Goal: Task Accomplishment & Management: Manage account settings

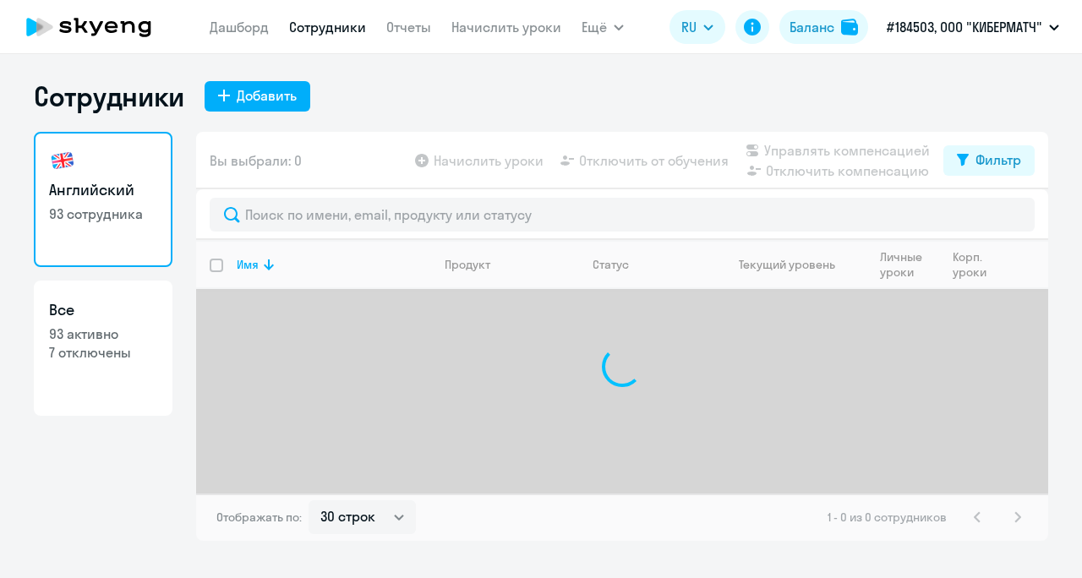
select select "30"
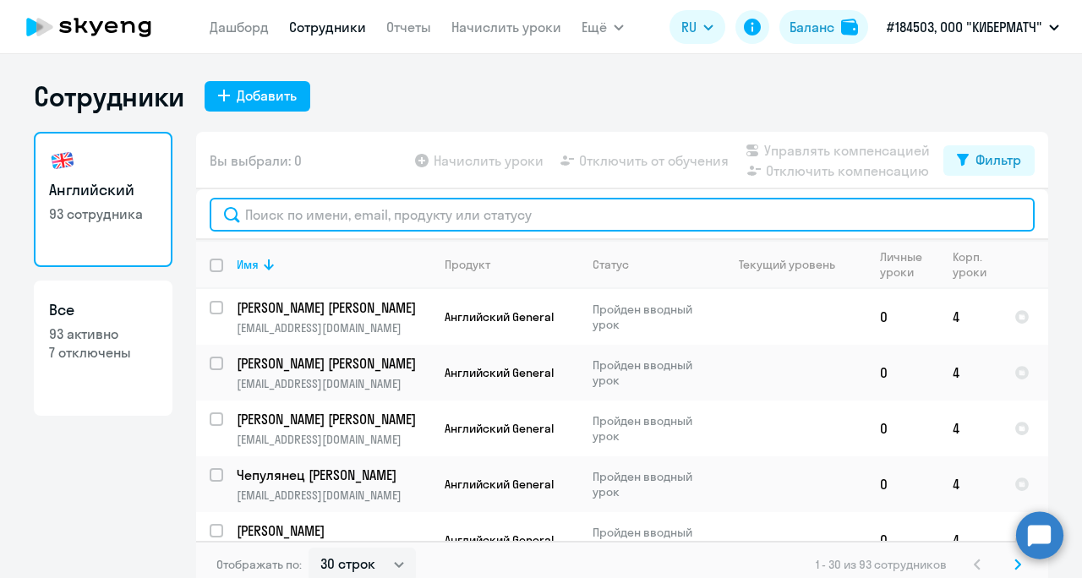
click at [413, 220] on input "text" at bounding box center [622, 215] width 825 height 34
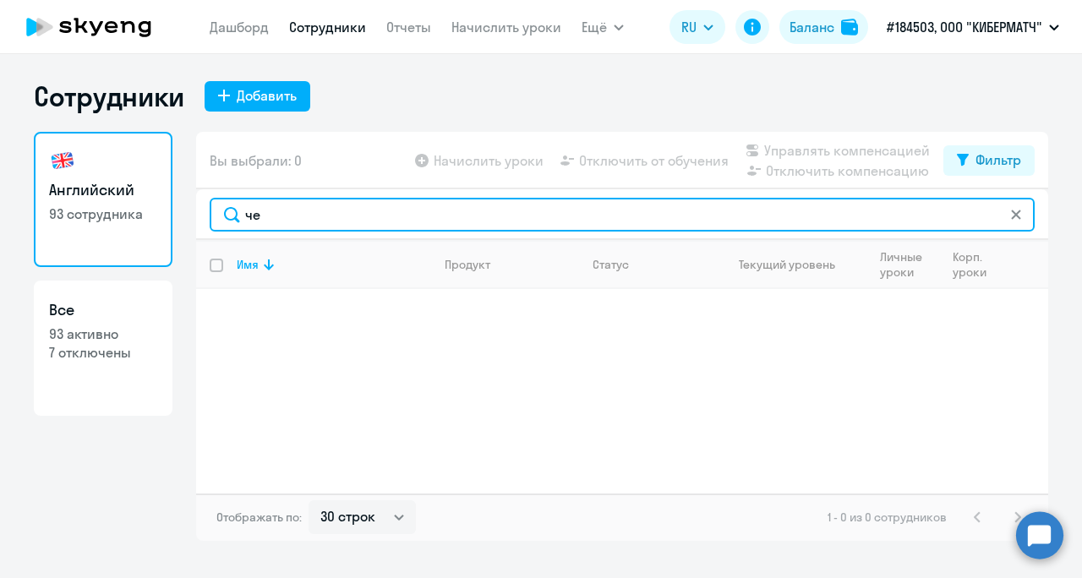
type input "ч"
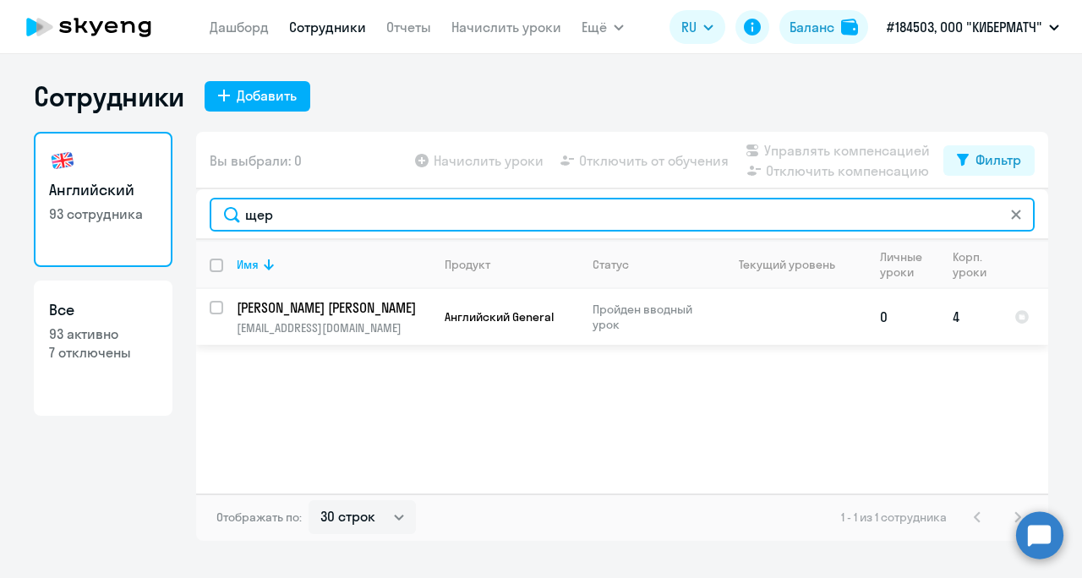
type input "щер"
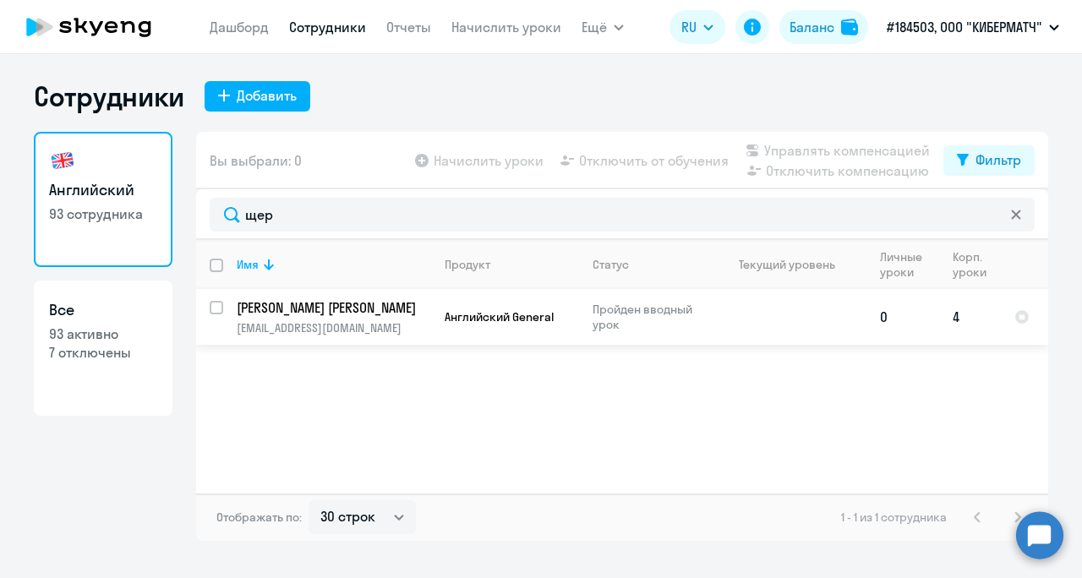
click at [223, 304] on td "[PERSON_NAME] [PERSON_NAME] [PERSON_NAME][EMAIL_ADDRESS][DOMAIN_NAME]" at bounding box center [327, 317] width 208 height 56
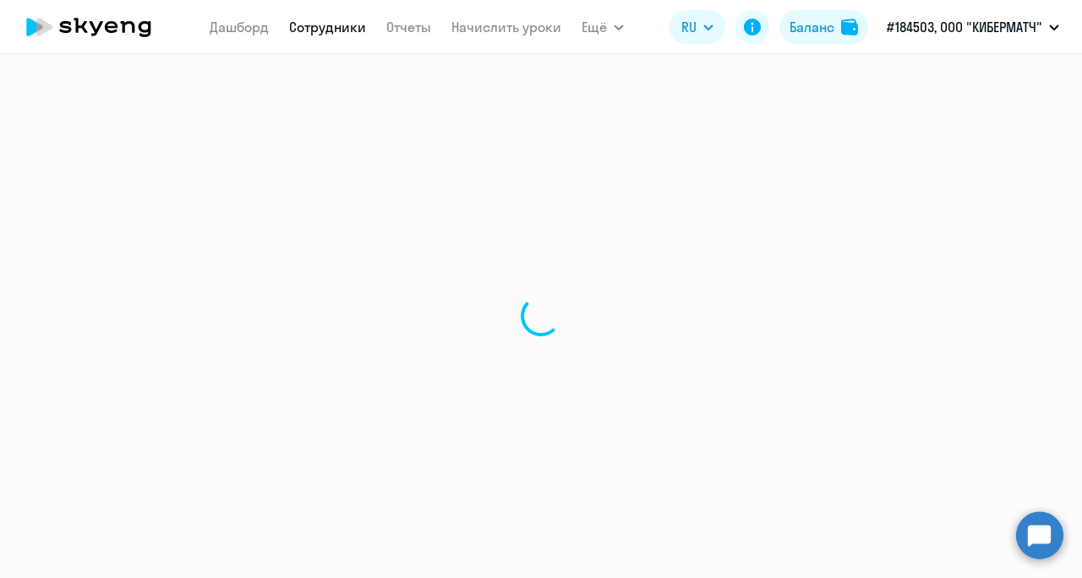
select select "english"
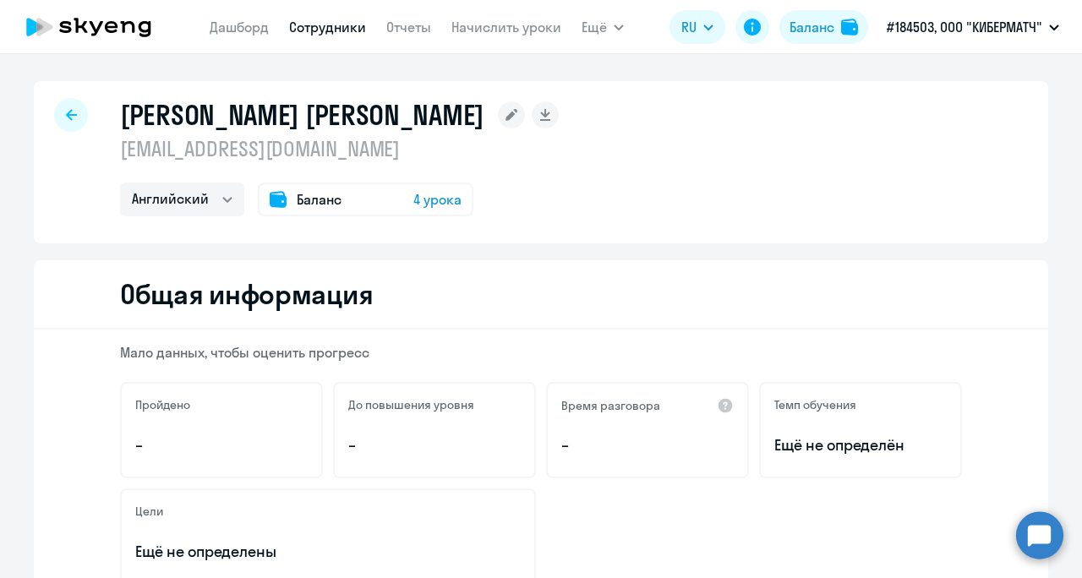
click at [68, 122] on div at bounding box center [71, 115] width 34 height 34
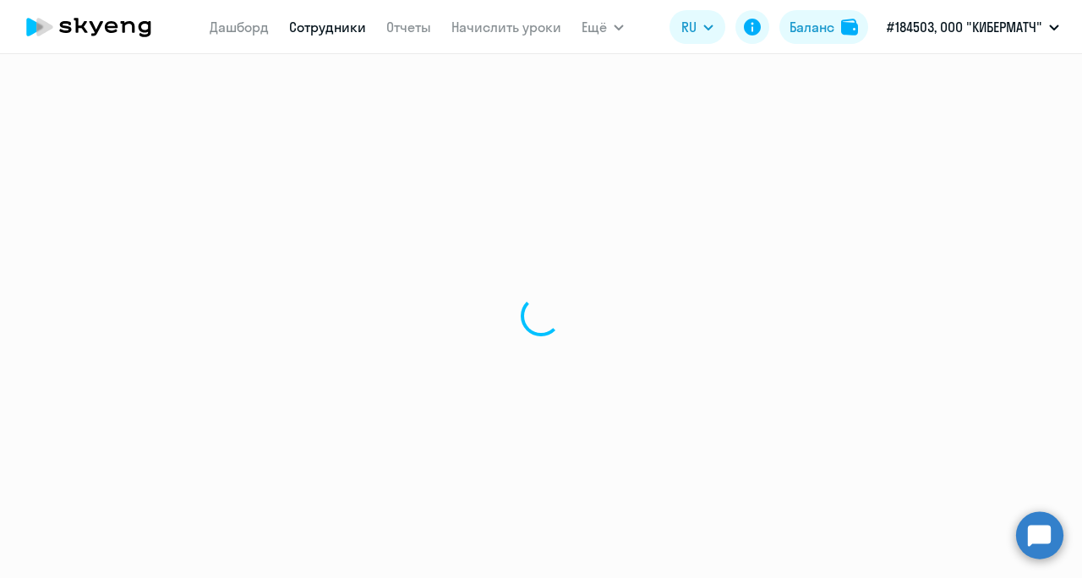
select select "30"
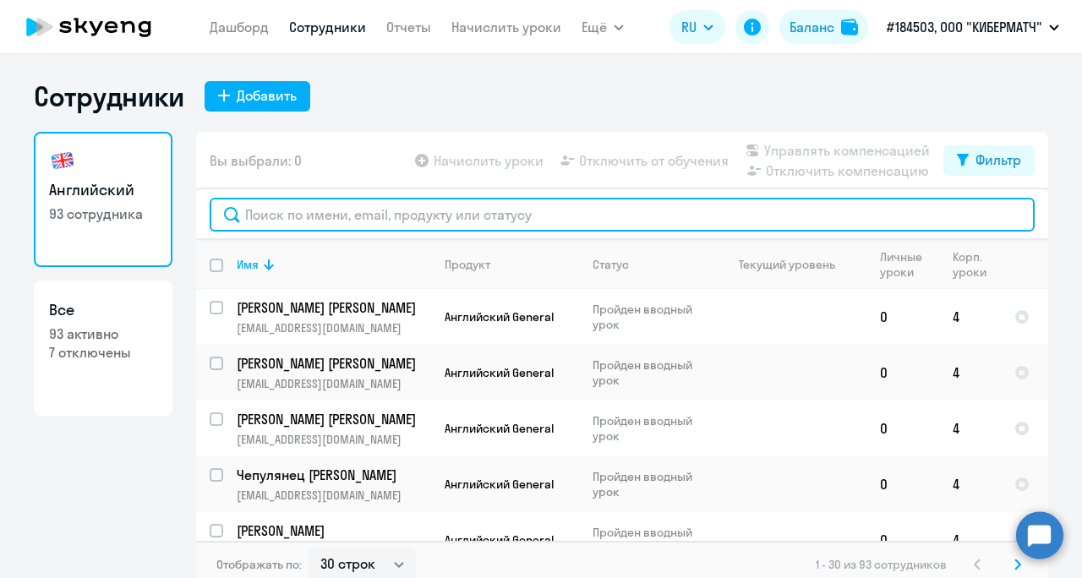
click at [246, 225] on input "text" at bounding box center [622, 215] width 825 height 34
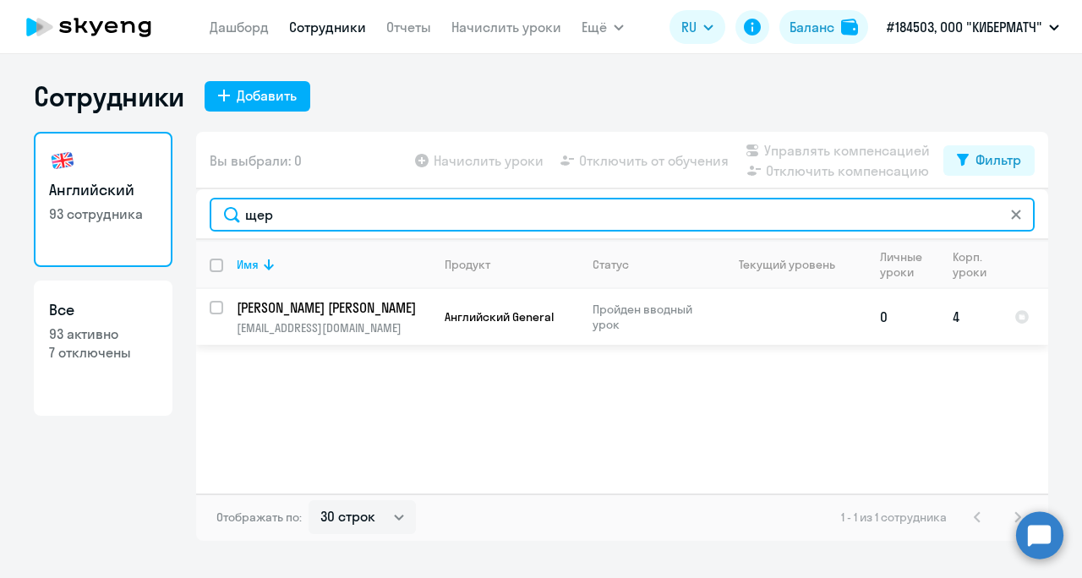
type input "щер"
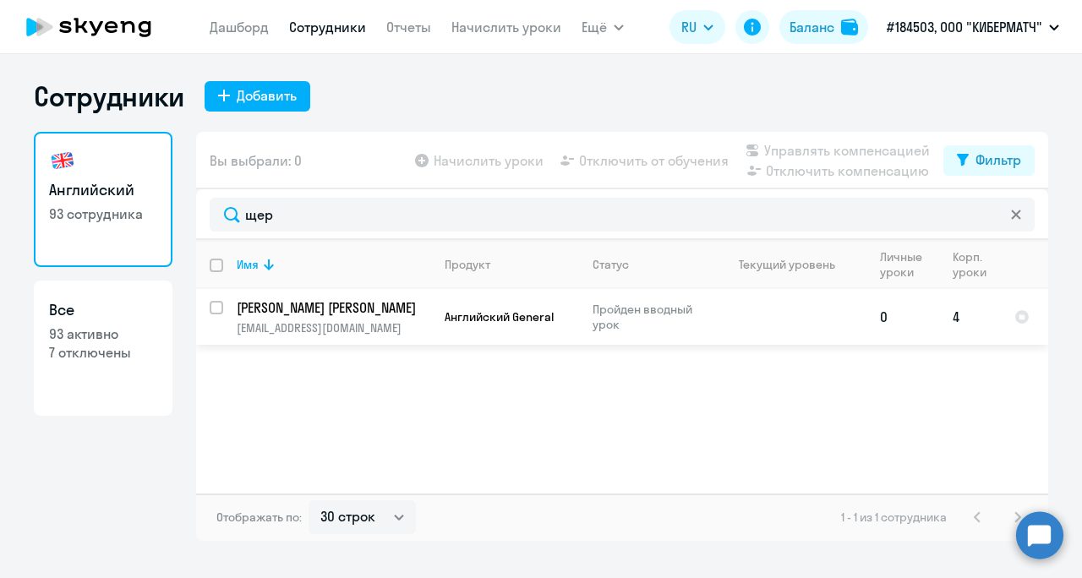
click at [216, 305] on input "select row 42934943" at bounding box center [227, 318] width 34 height 34
checkbox input "true"
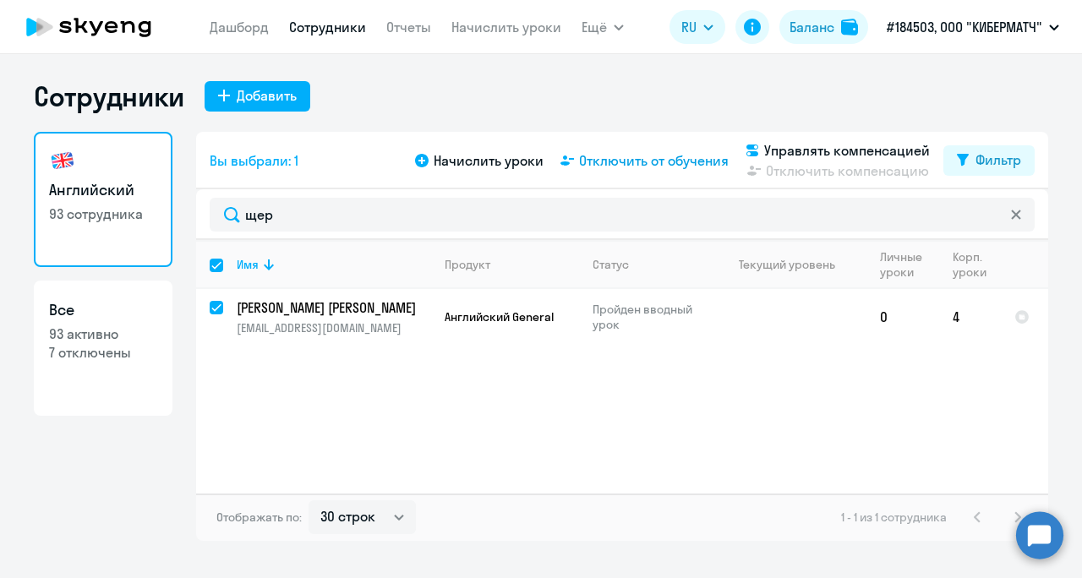
click at [599, 154] on span "Отключить от обучения" at bounding box center [654, 161] width 150 height 20
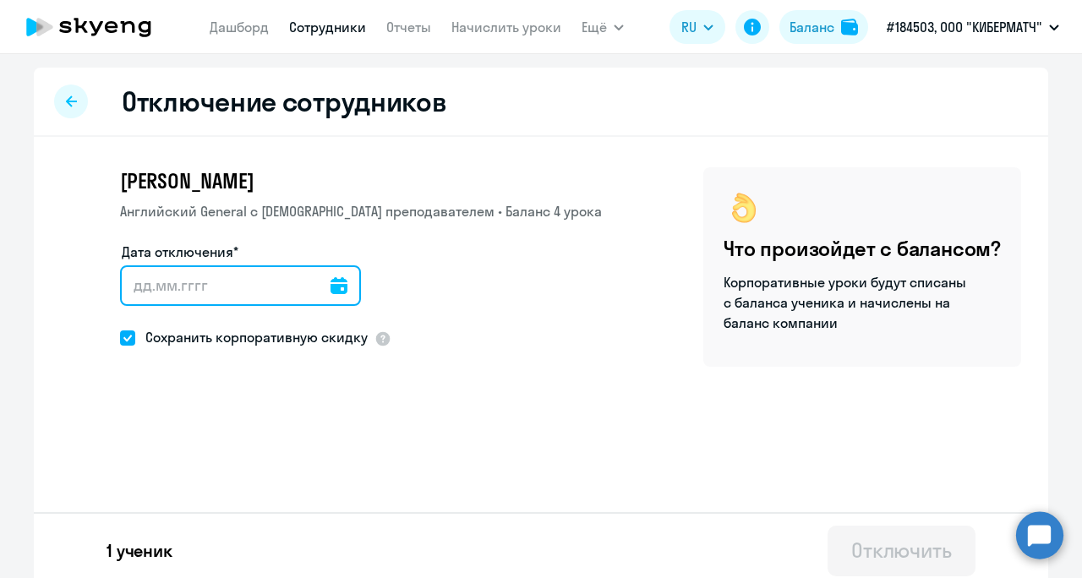
click at [331, 273] on input "Дата отключения*" at bounding box center [240, 285] width 241 height 41
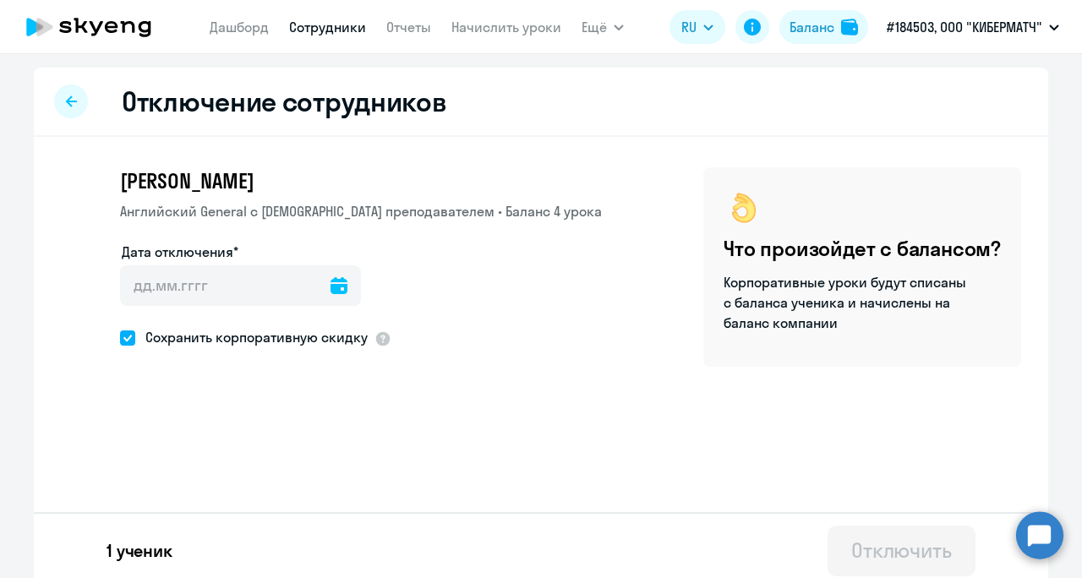
click at [331, 285] on icon at bounding box center [339, 285] width 17 height 17
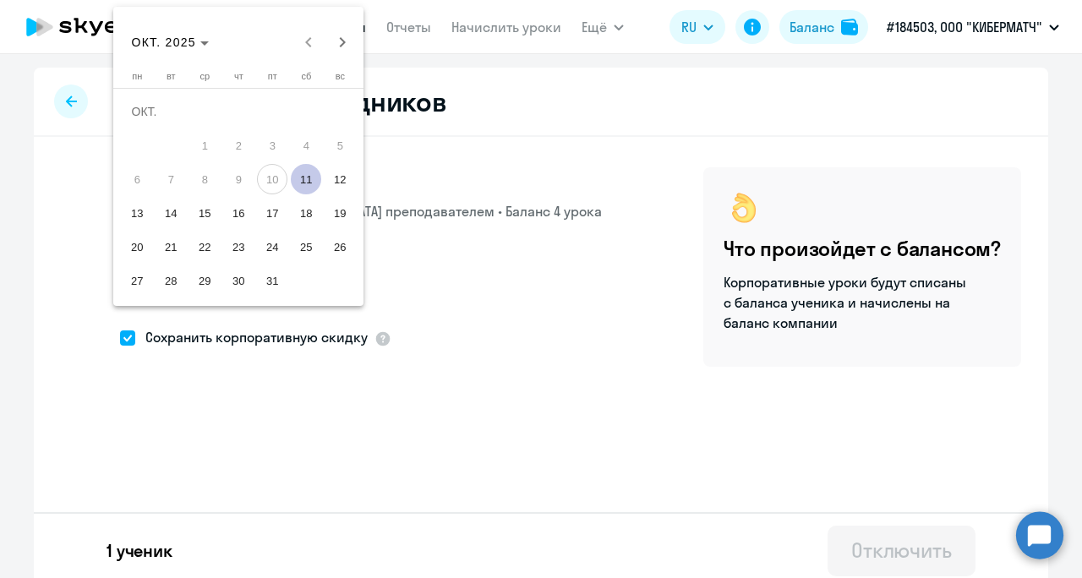
click at [315, 176] on span "11" at bounding box center [306, 179] width 30 height 30
type input "[DATE]"
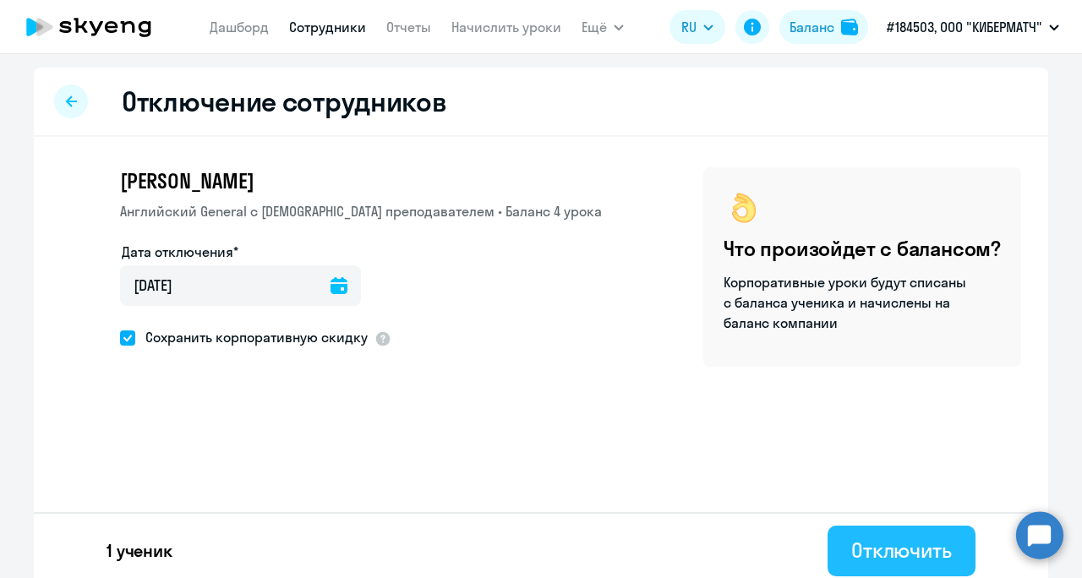
click at [874, 541] on div "Отключить" at bounding box center [901, 550] width 101 height 27
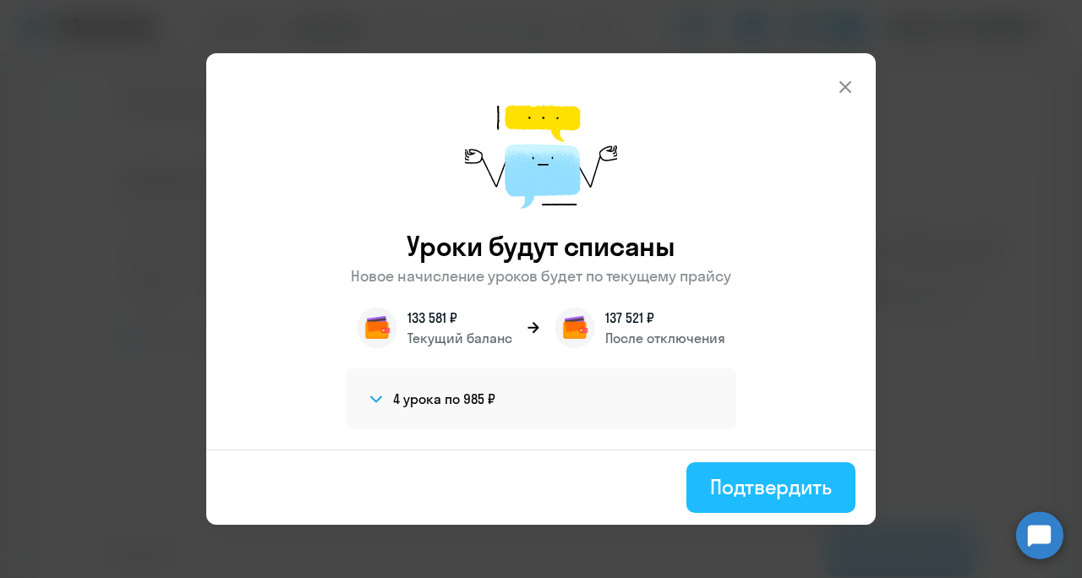
click at [798, 495] on div "Подтвердить" at bounding box center [771, 486] width 122 height 27
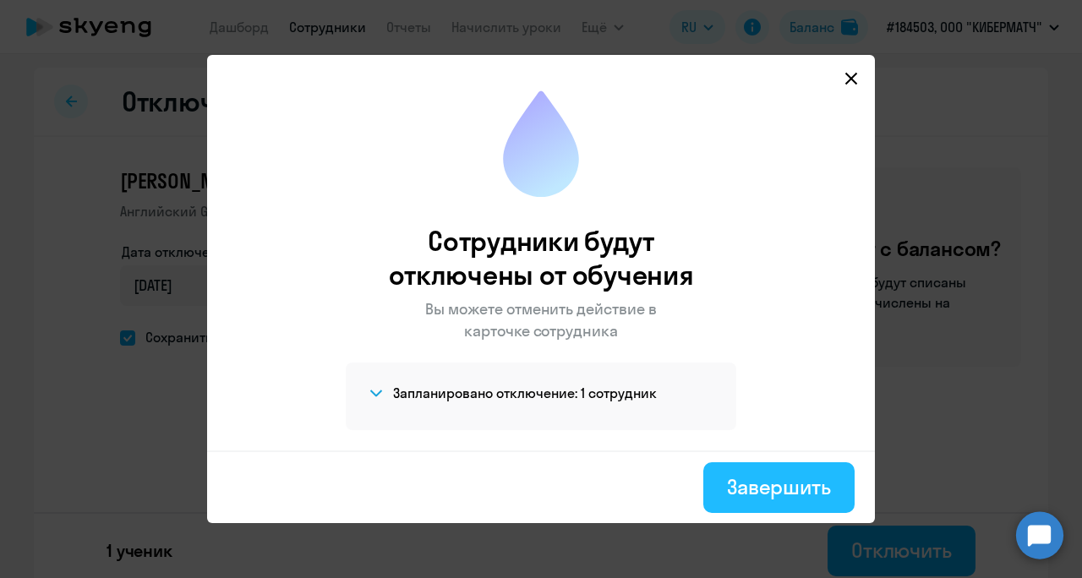
click at [821, 485] on div "Завершить" at bounding box center [779, 486] width 104 height 27
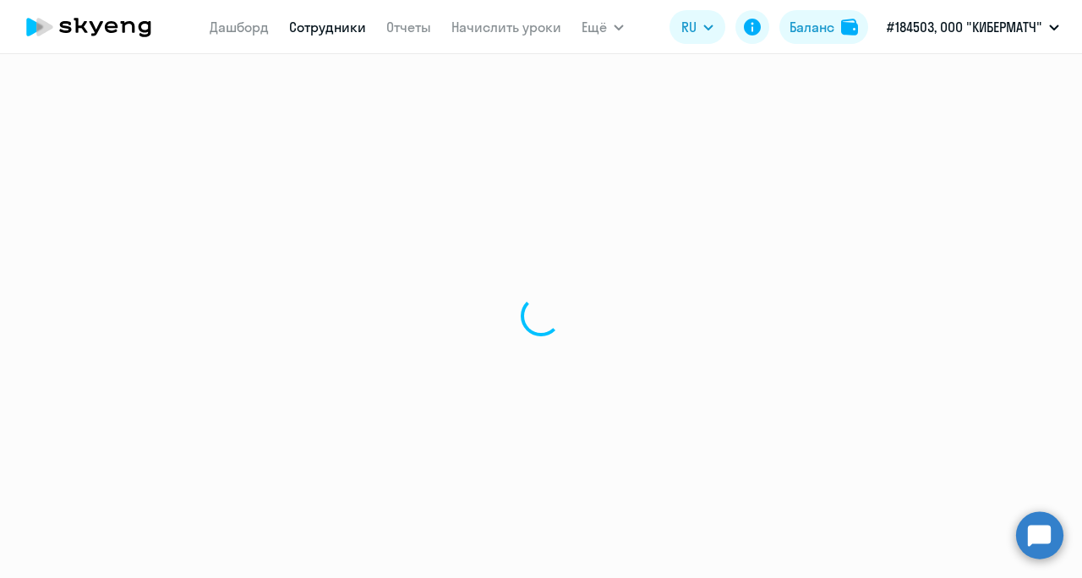
select select "30"
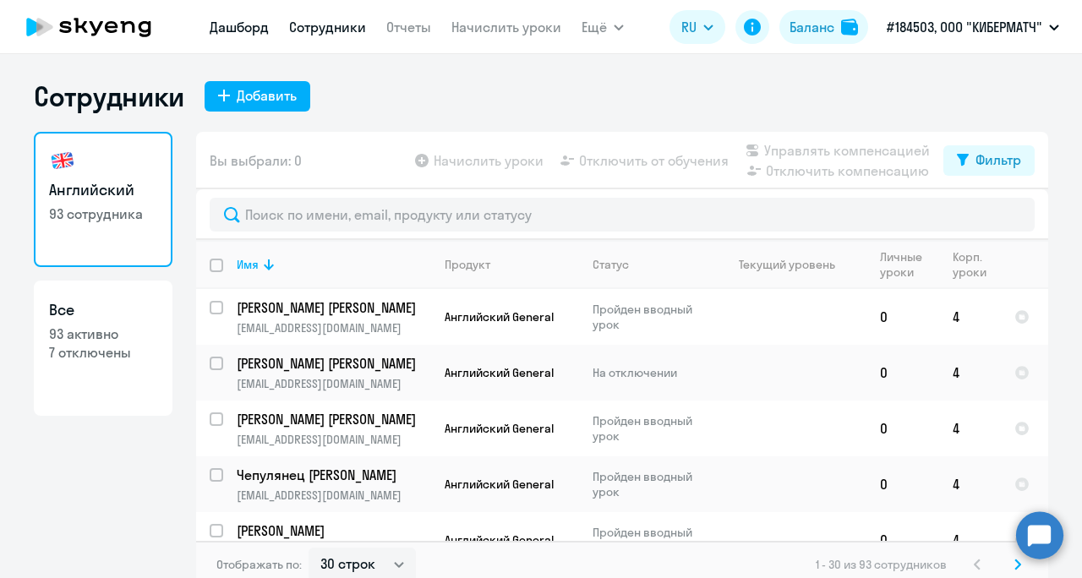
click at [245, 27] on link "Дашборд" at bounding box center [239, 27] width 59 height 17
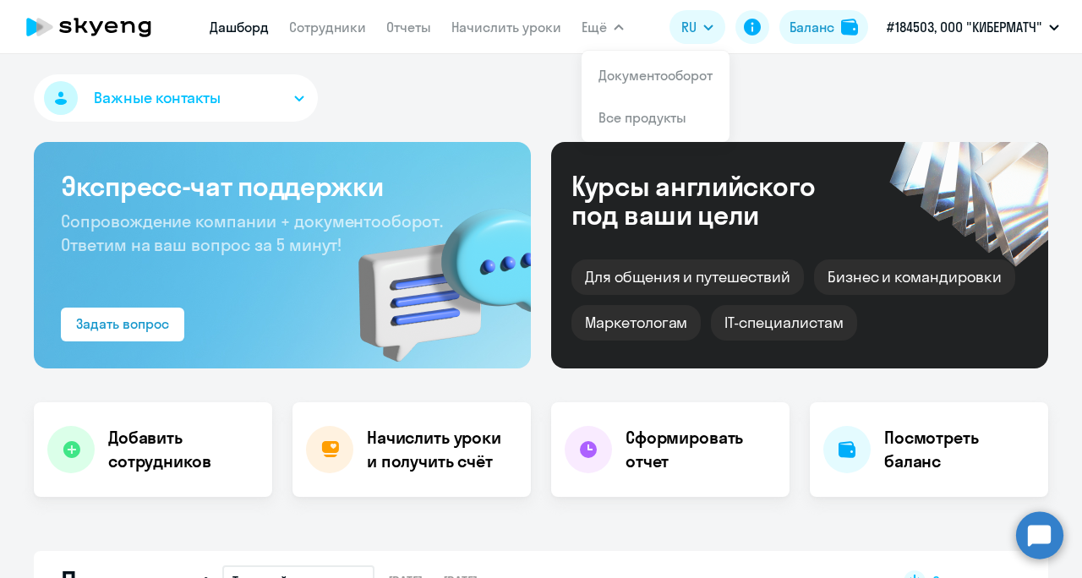
click at [615, 26] on icon "button" at bounding box center [619, 27] width 8 height 4
click at [528, 80] on div "Важные контакты" at bounding box center [541, 101] width 1015 height 54
click at [313, 204] on div "Экспресс-чат поддержки Сопровождение компании + документооборот. Ответим на ваш…" at bounding box center [282, 255] width 497 height 227
click at [224, 265] on div "Экспресс-чат поддержки Сопровождение компании + документооборот. Ответим на ваш…" at bounding box center [282, 255] width 497 height 227
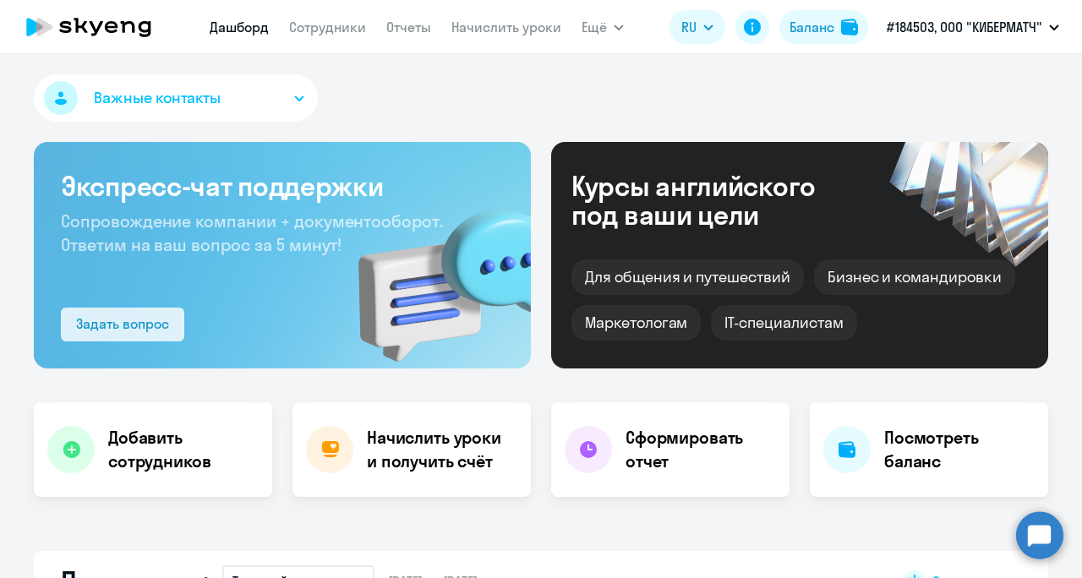
click at [91, 318] on div "Задать вопрос" at bounding box center [122, 324] width 93 height 20
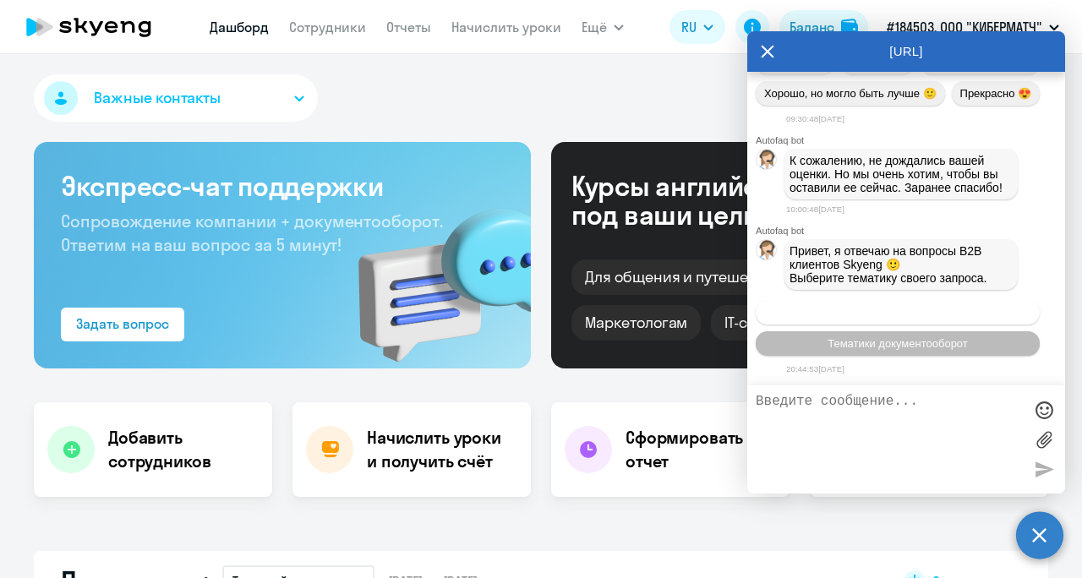
scroll to position [1410, 0]
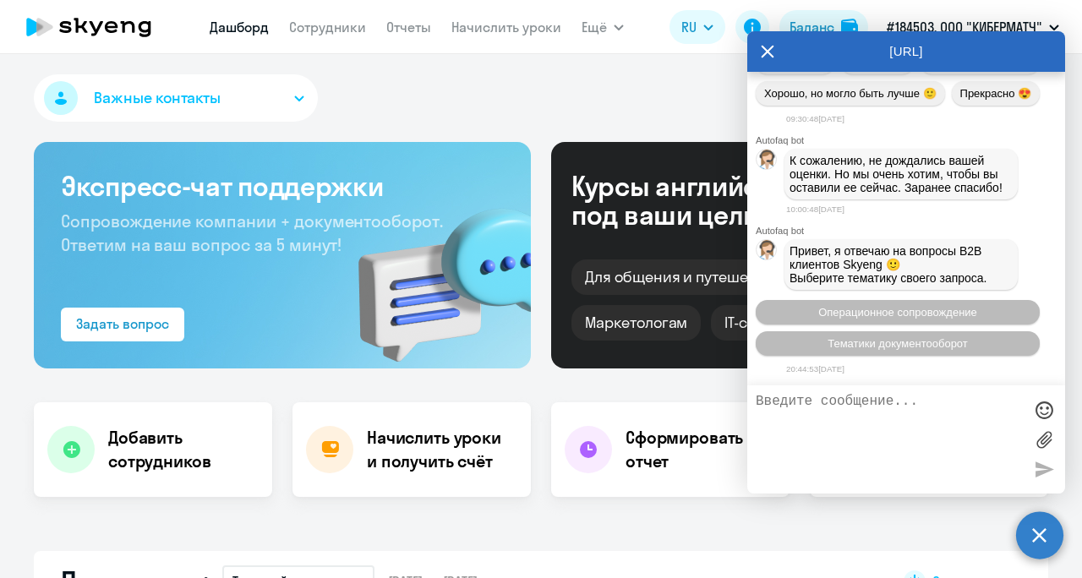
click at [759, 49] on div "[URL]" at bounding box center [906, 51] width 318 height 41
click at [764, 51] on icon at bounding box center [768, 51] width 14 height 41
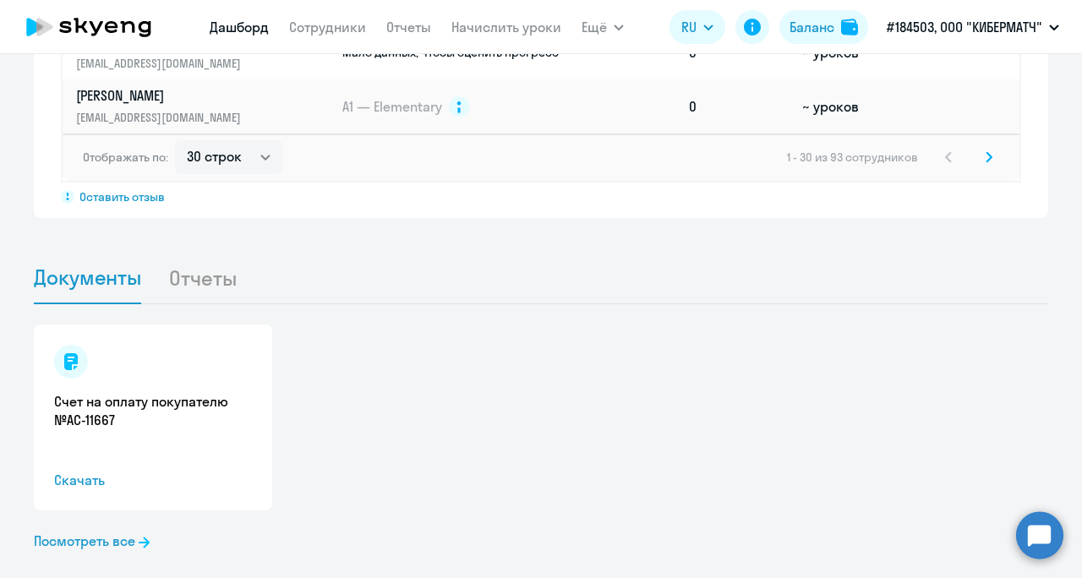
scroll to position [1268, 0]
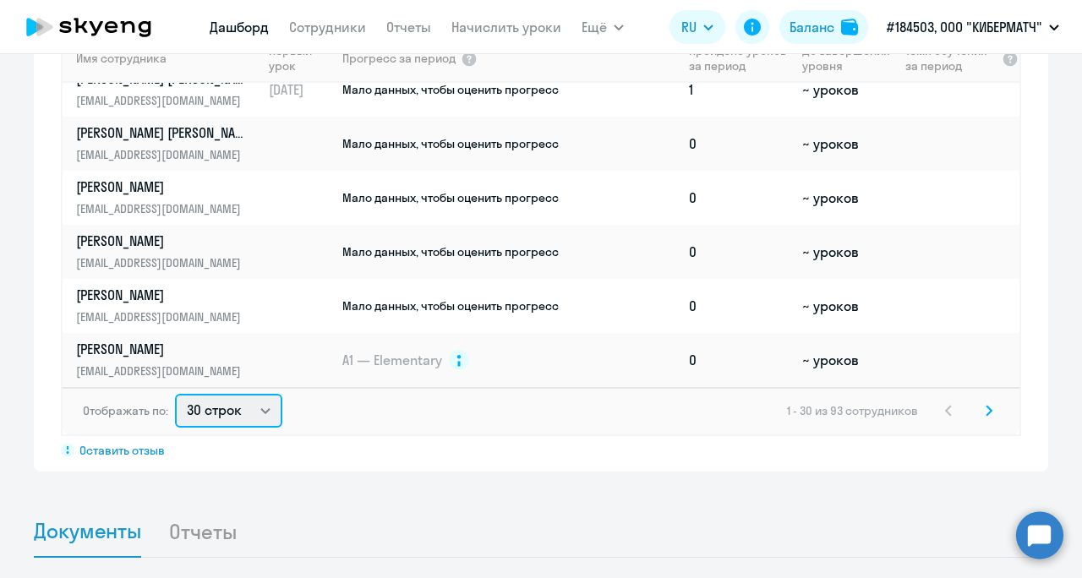
click at [232, 394] on select "30 строк 50 строк 100 строк" at bounding box center [228, 411] width 107 height 34
select select "50"
click at [175, 394] on select "30 строк 50 строк 100 строк" at bounding box center [228, 411] width 107 height 34
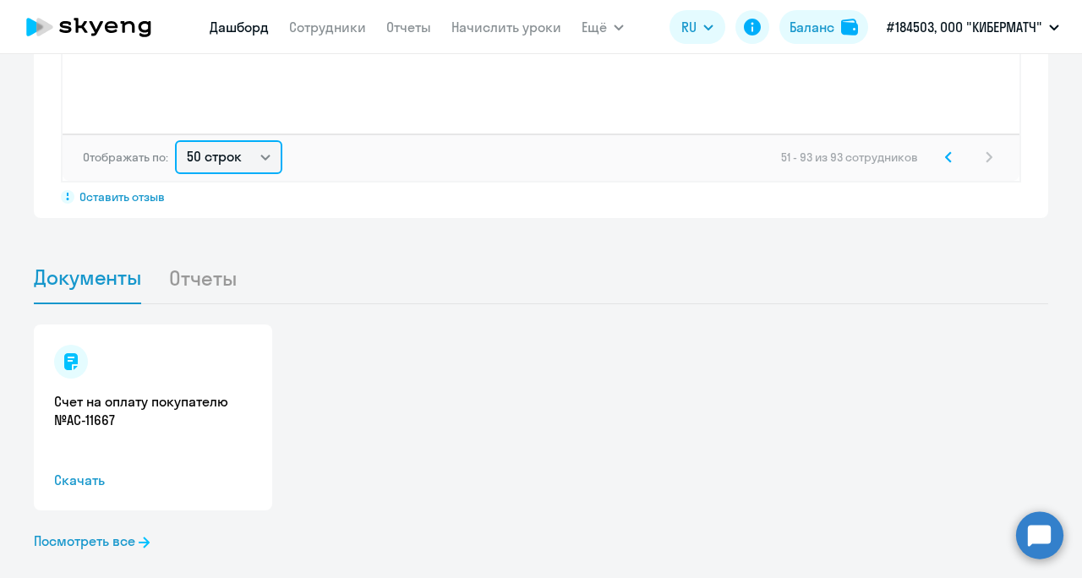
scroll to position [1184, 0]
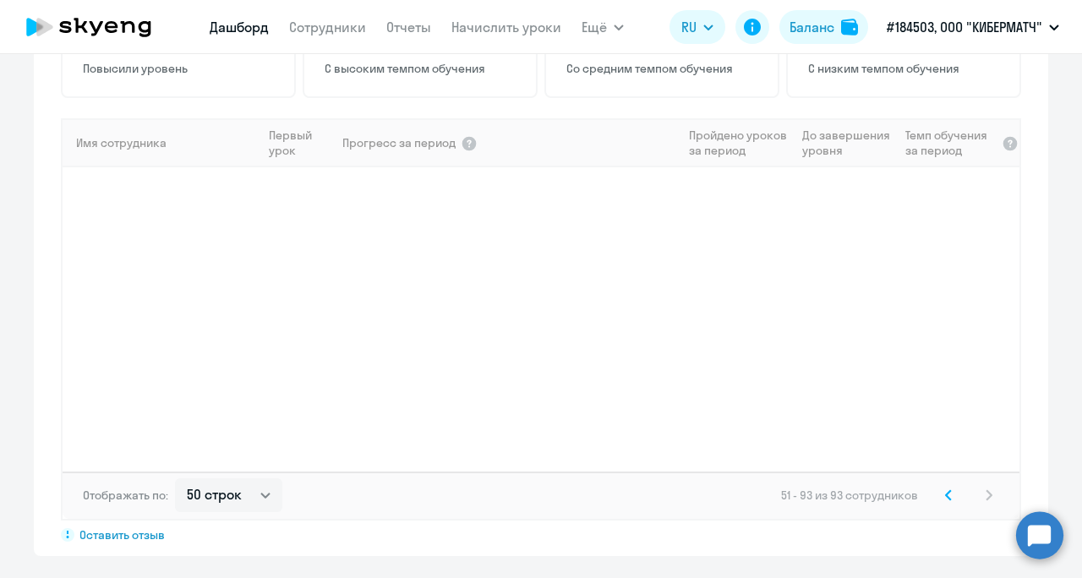
click at [939, 485] on svg-icon at bounding box center [949, 495] width 20 height 20
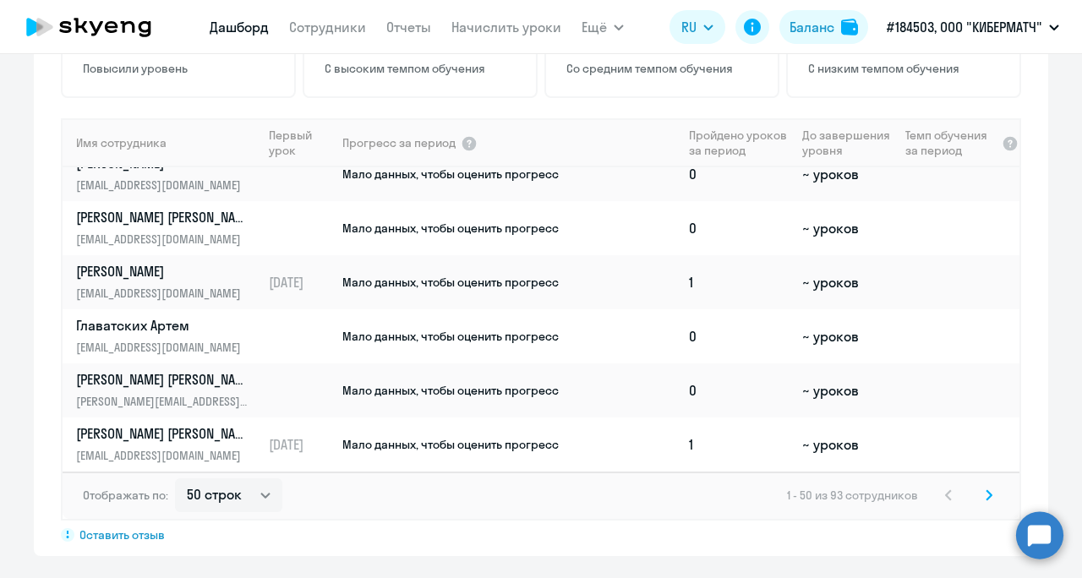
scroll to position [541, 0]
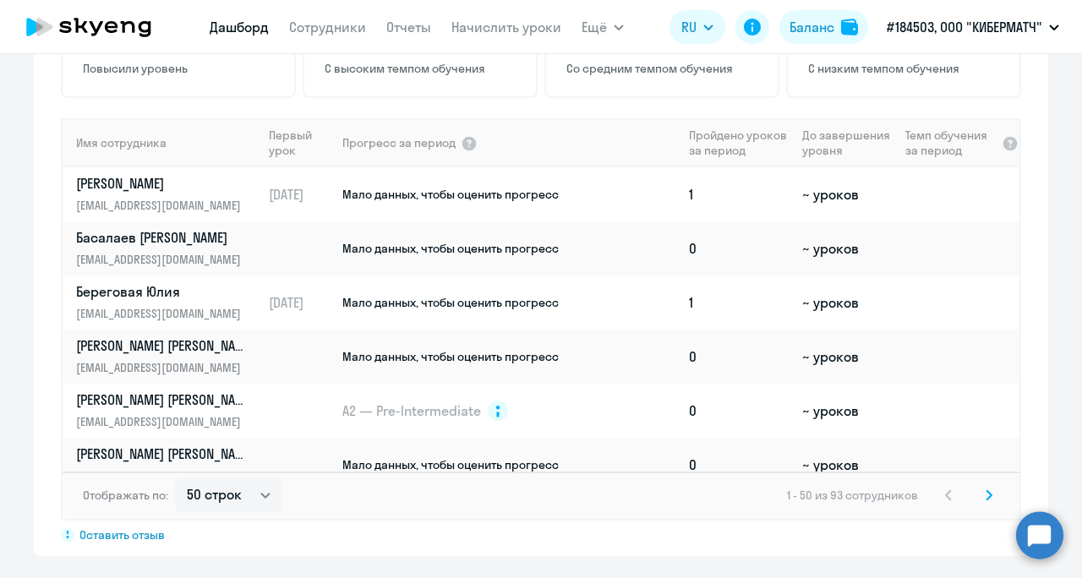
click at [226, 29] on link "Дашборд" at bounding box center [239, 27] width 59 height 17
click at [254, 24] on link "Дашборд" at bounding box center [239, 27] width 59 height 17
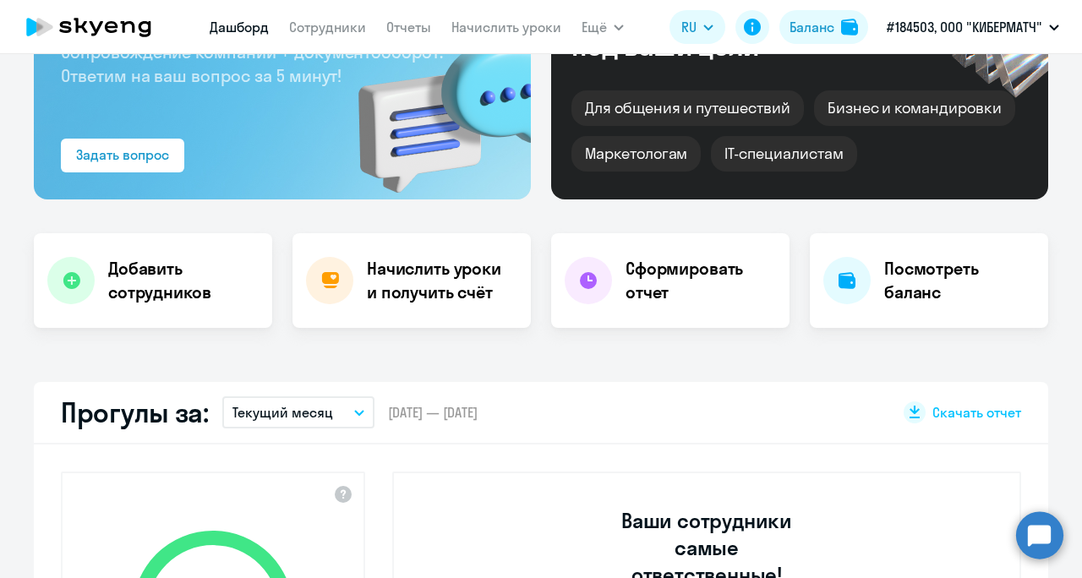
scroll to position [0, 0]
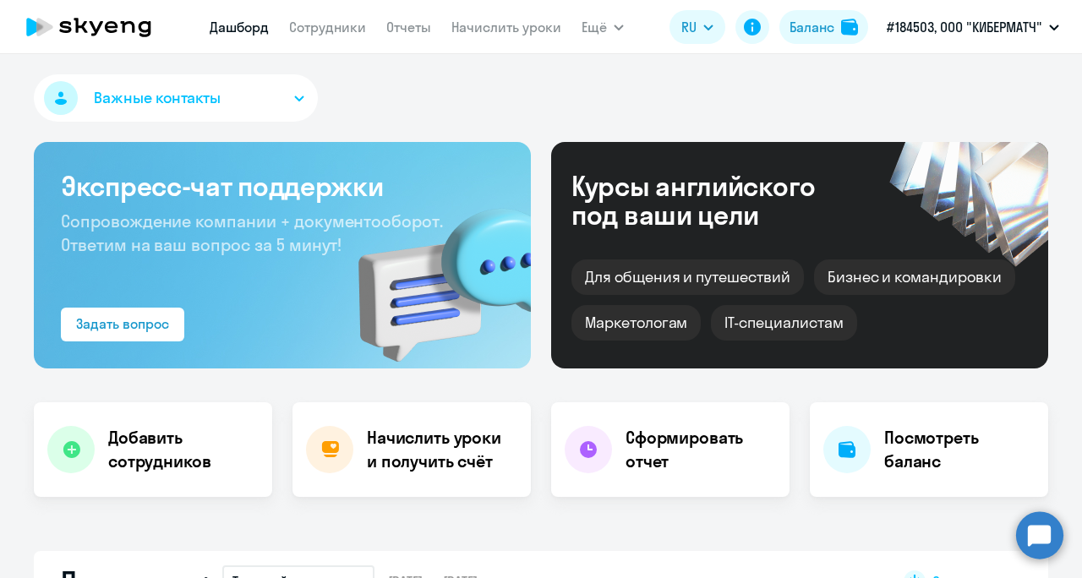
click at [206, 113] on button "Важные контакты" at bounding box center [176, 97] width 284 height 47
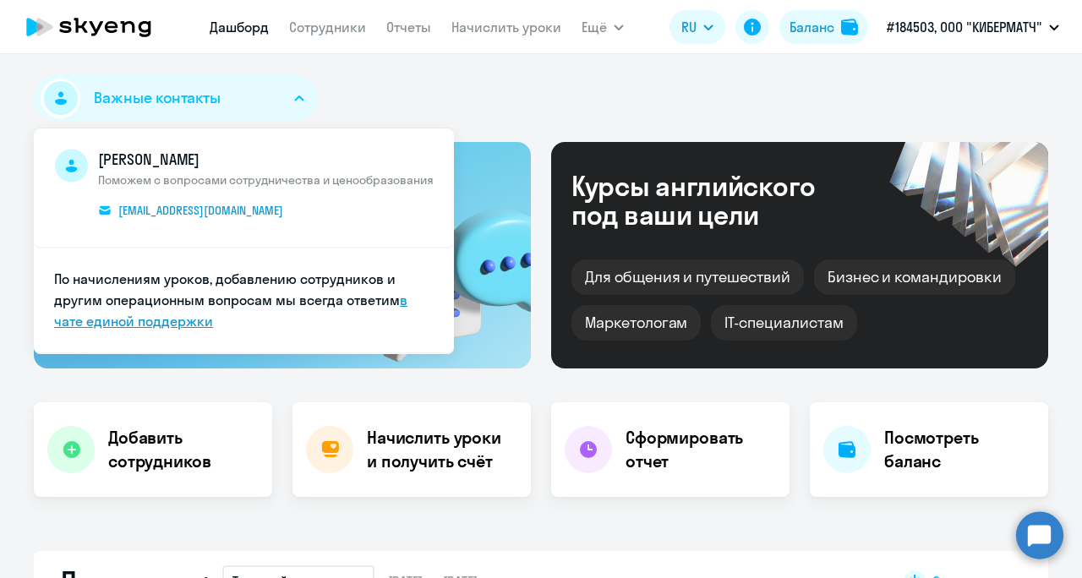
click at [166, 318] on link "в чате единой поддержки" at bounding box center [230, 311] width 353 height 38
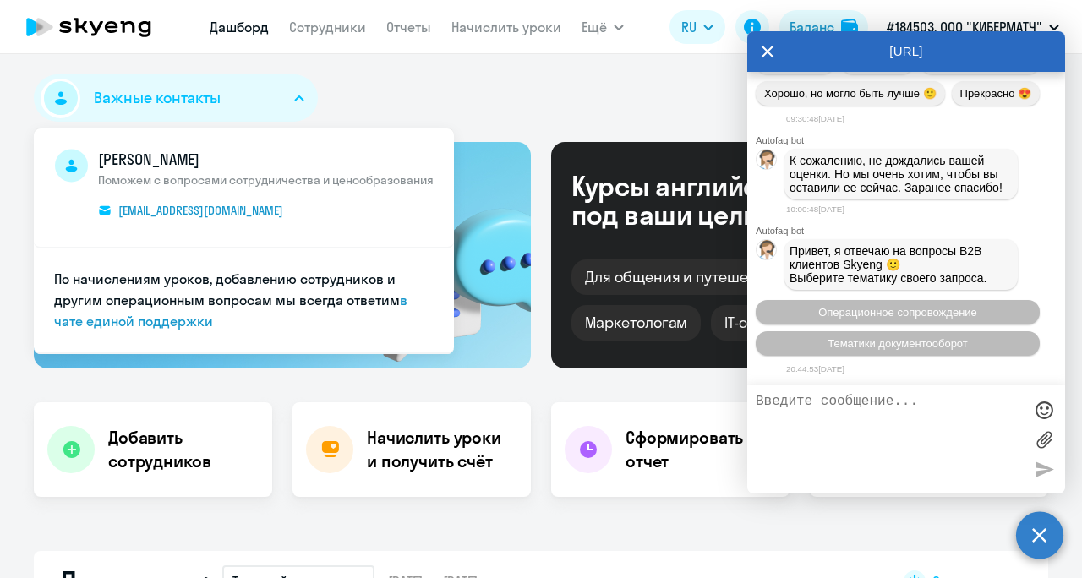
scroll to position [1410, 0]
click at [776, 51] on div "[URL]" at bounding box center [906, 51] width 318 height 41
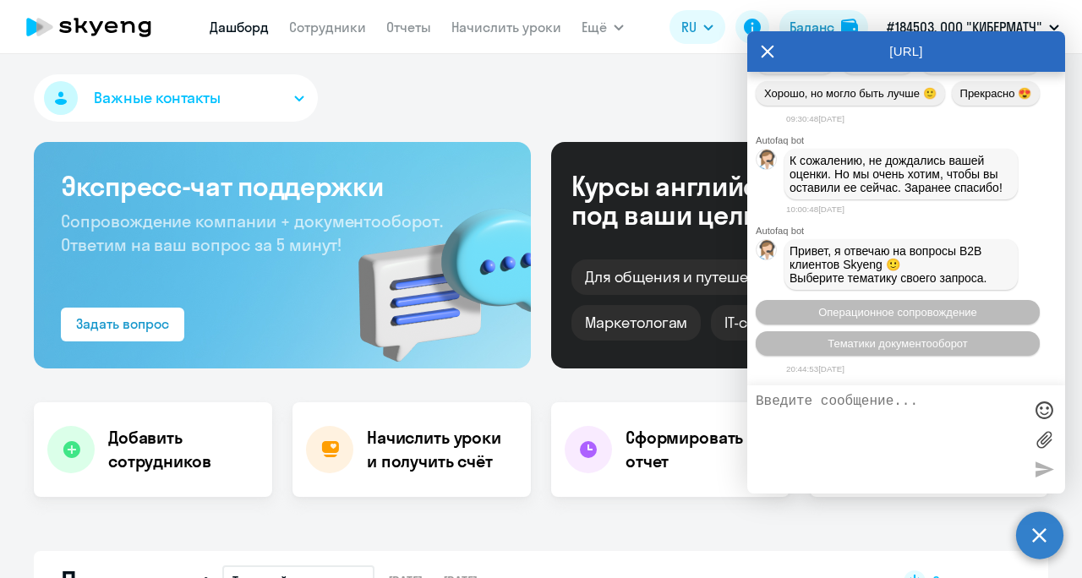
click at [764, 50] on icon at bounding box center [768, 51] width 14 height 41
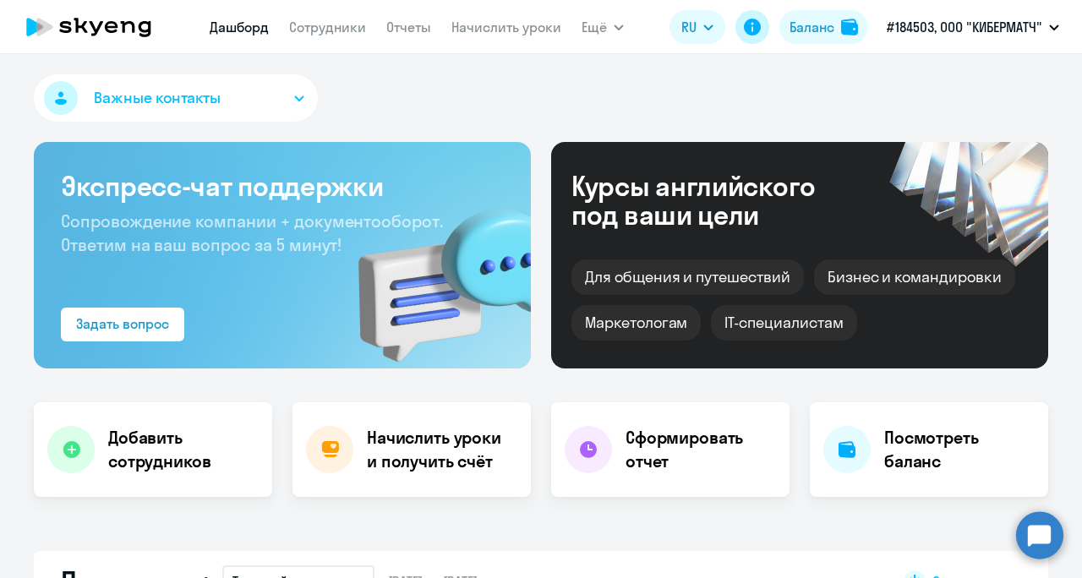
click at [749, 25] on icon at bounding box center [752, 27] width 17 height 17
